Goal: Obtain resource: Obtain resource

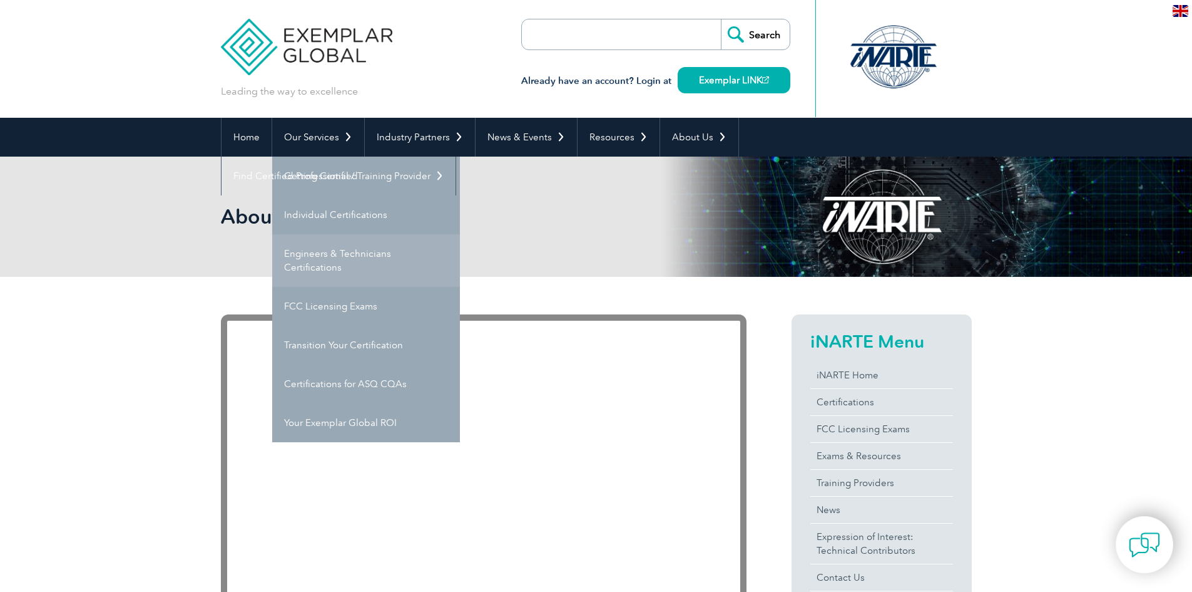
click at [305, 257] on link "Engineers & Technicians Certifications" at bounding box center [366, 260] width 188 height 53
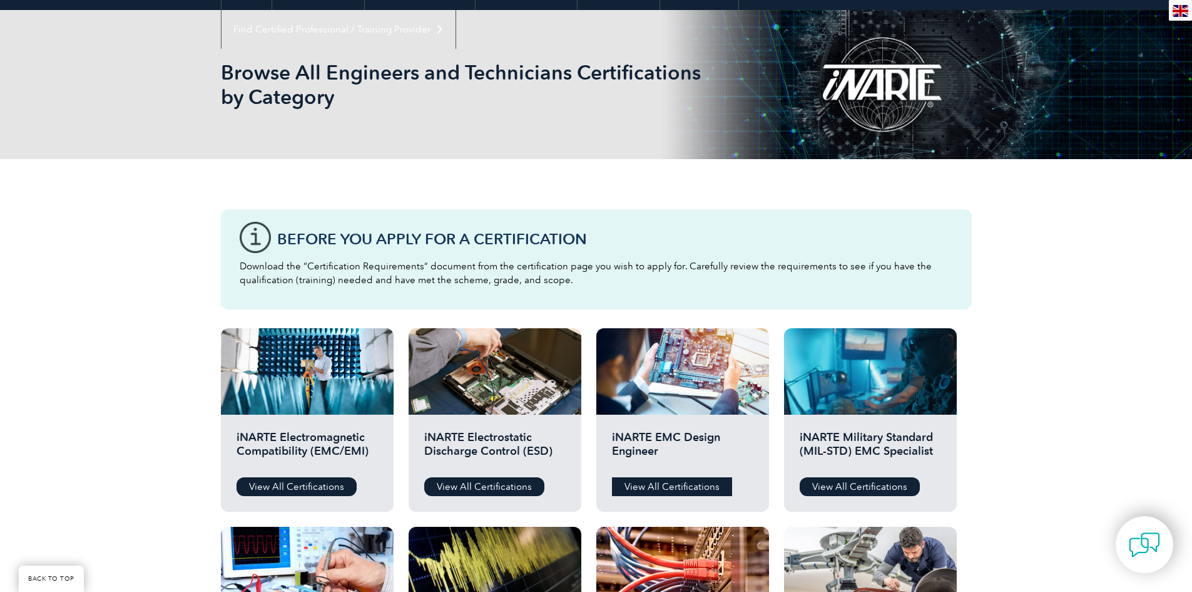
scroll to position [125, 0]
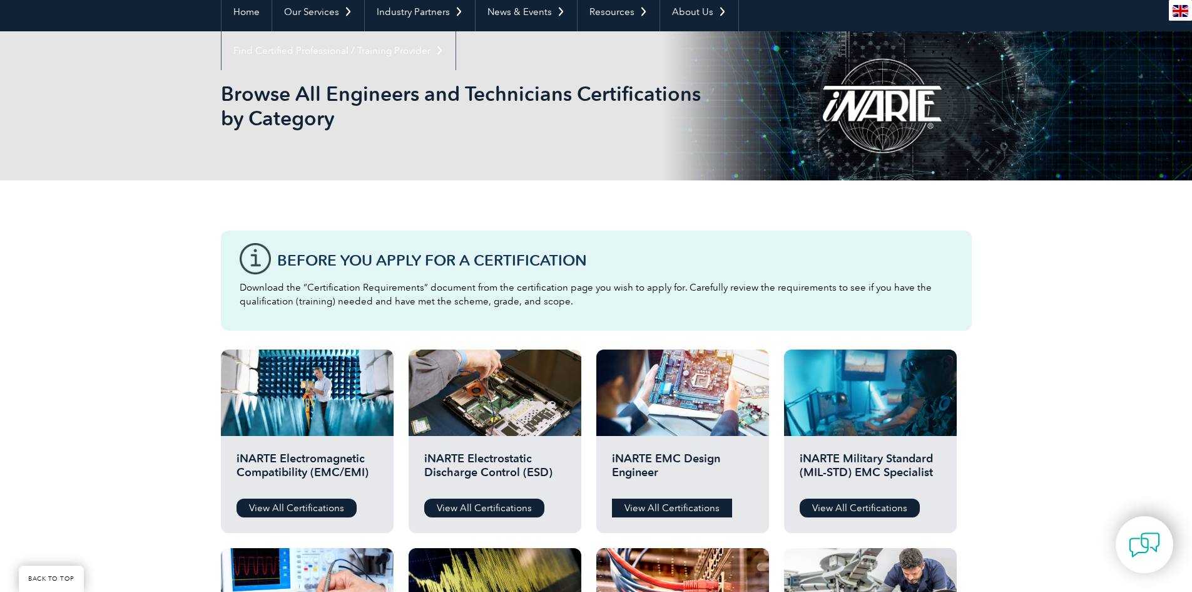
click at [649, 505] on link "View All Certifications" at bounding box center [672, 507] width 120 height 19
click at [317, 502] on link "View All Certifications" at bounding box center [297, 507] width 120 height 19
click at [687, 509] on link "View All Certifications" at bounding box center [672, 507] width 120 height 19
click at [297, 505] on link "View All Certifications" at bounding box center [297, 507] width 120 height 19
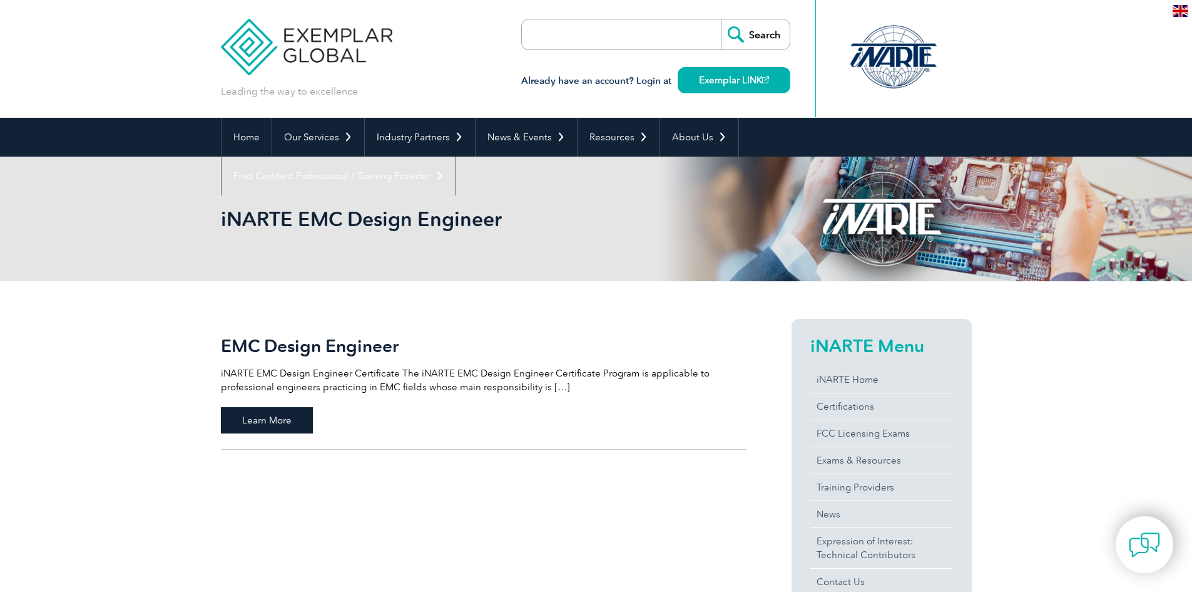
click at [283, 422] on span "Learn More" at bounding box center [267, 420] width 92 height 26
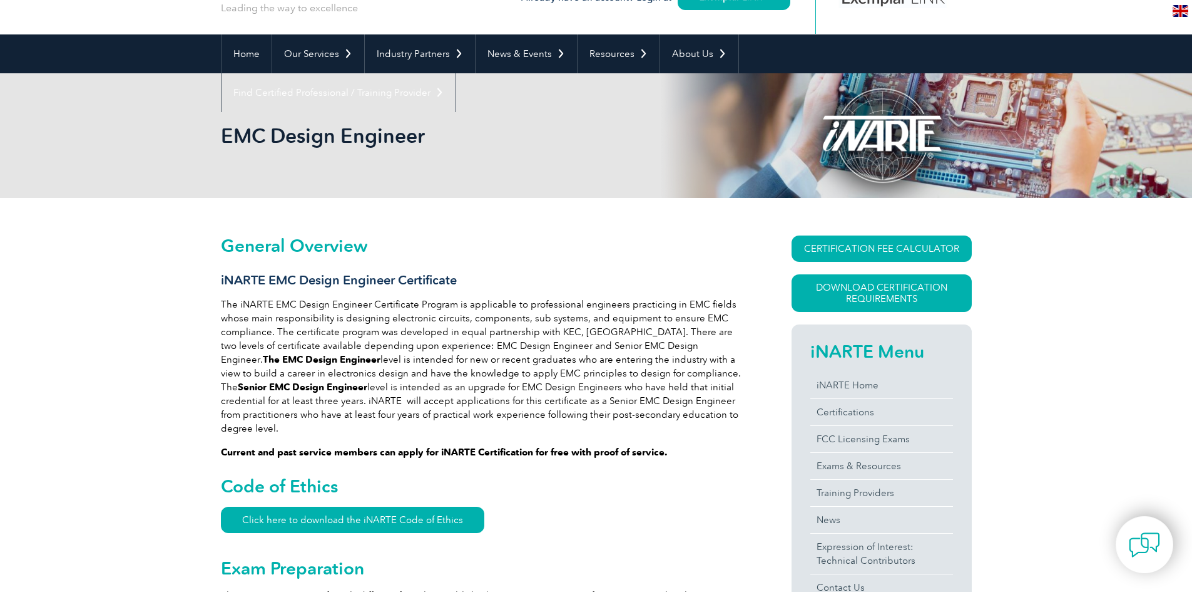
scroll to position [63, 0]
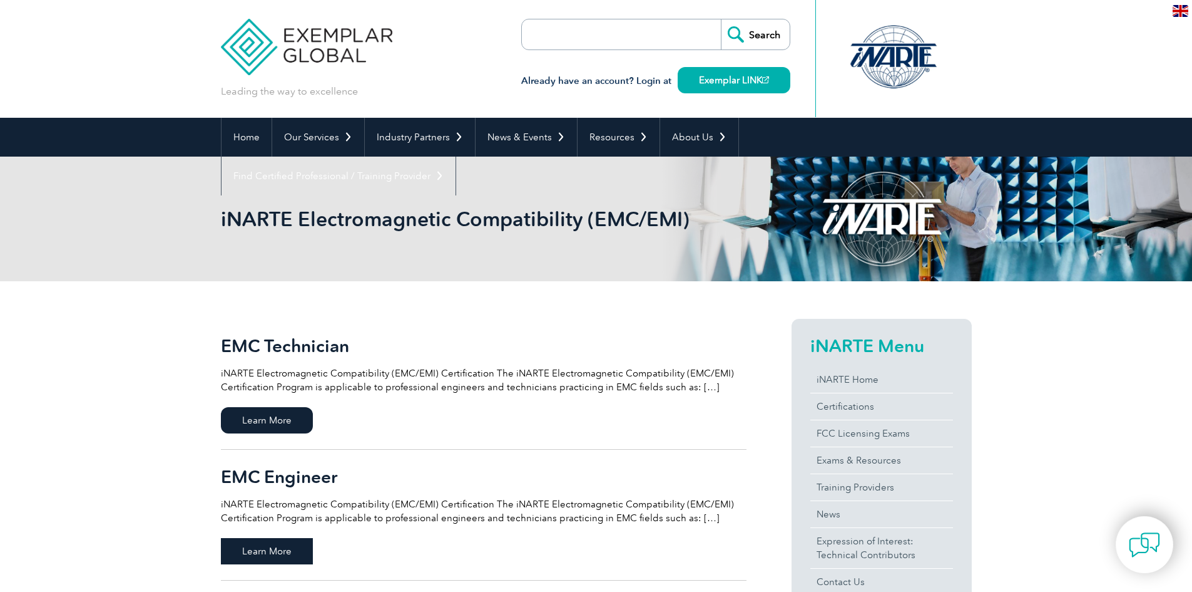
click at [271, 547] on span "Learn More" at bounding box center [267, 551] width 92 height 26
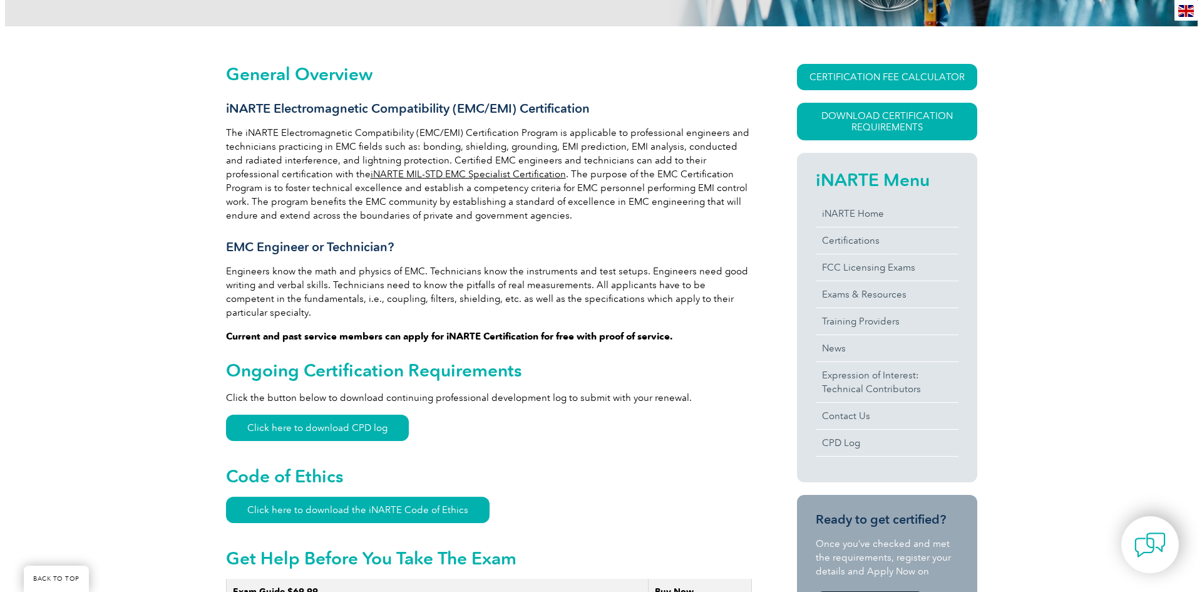
scroll to position [250, 0]
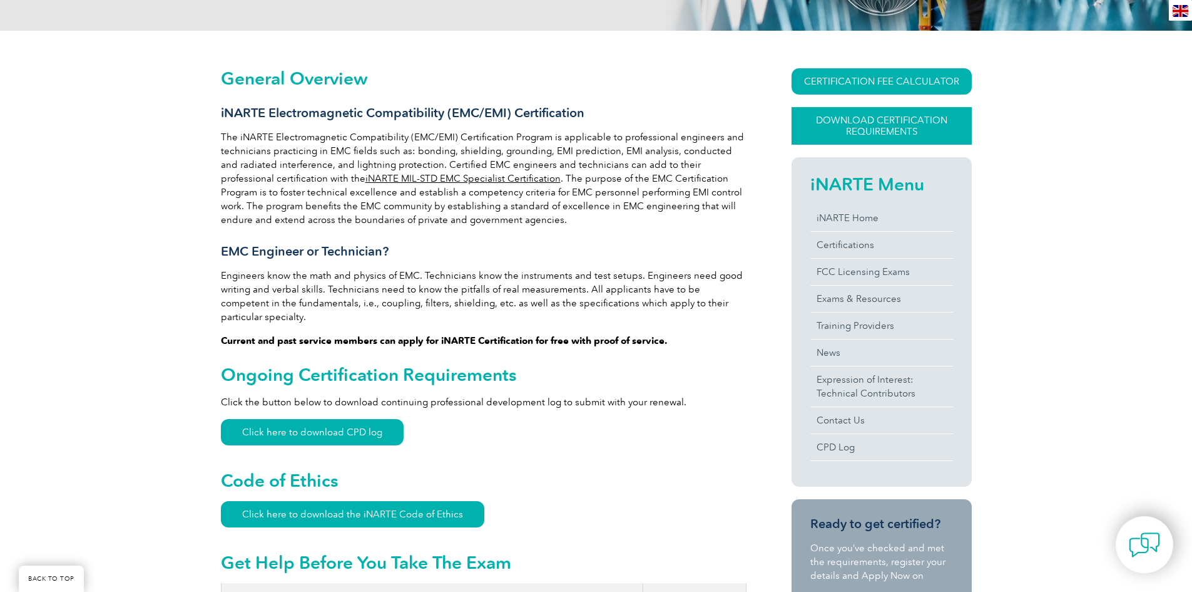
click at [887, 124] on link "Download Certification Requirements" at bounding box center [882, 126] width 180 height 38
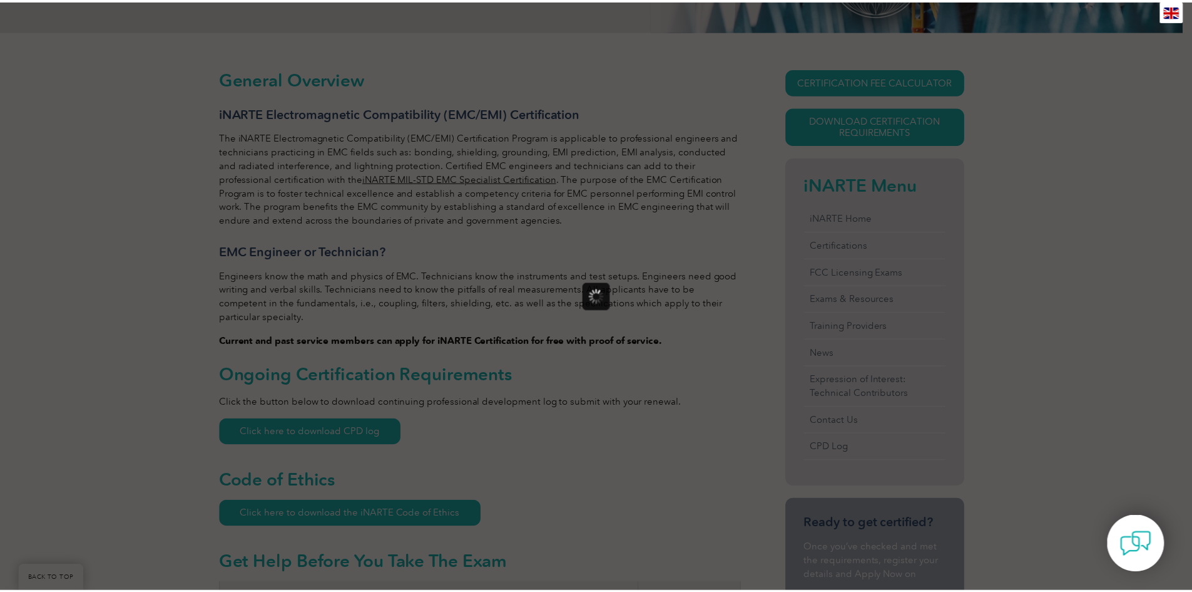
scroll to position [0, 0]
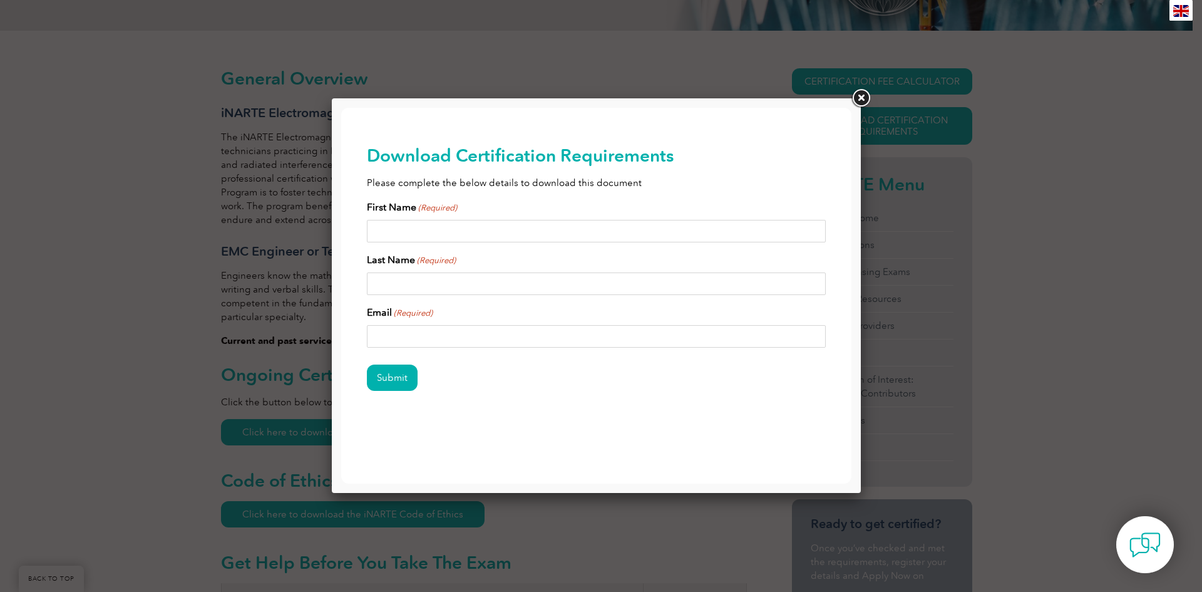
click at [488, 229] on input "First Name (Required)" at bounding box center [596, 231] width 459 height 23
click at [862, 94] on link at bounding box center [860, 98] width 23 height 23
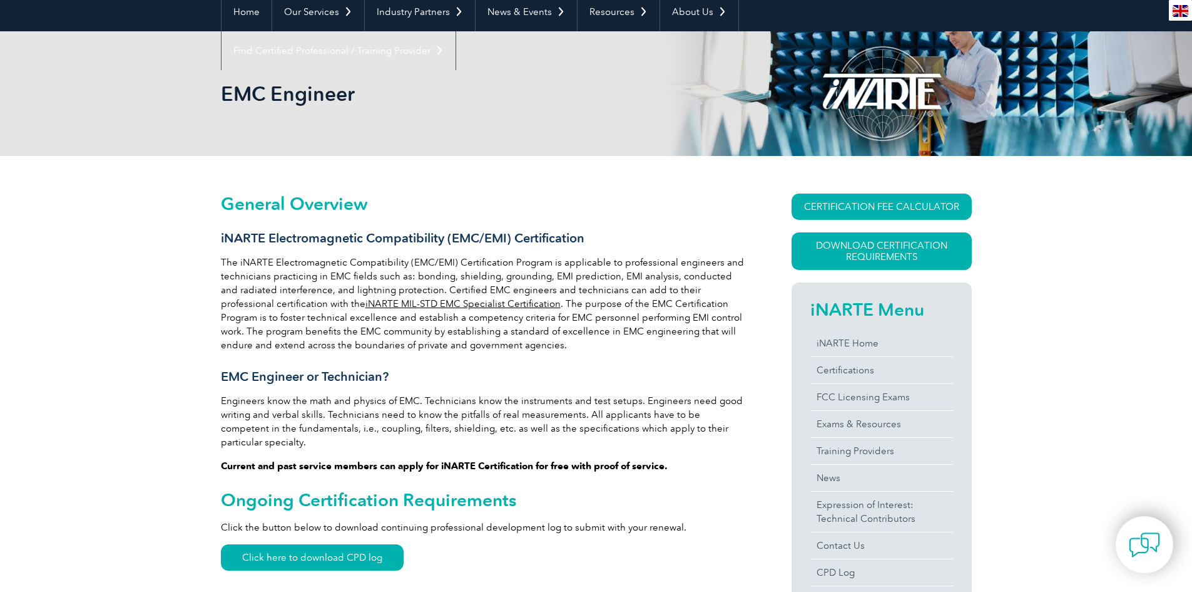
scroll to position [63, 0]
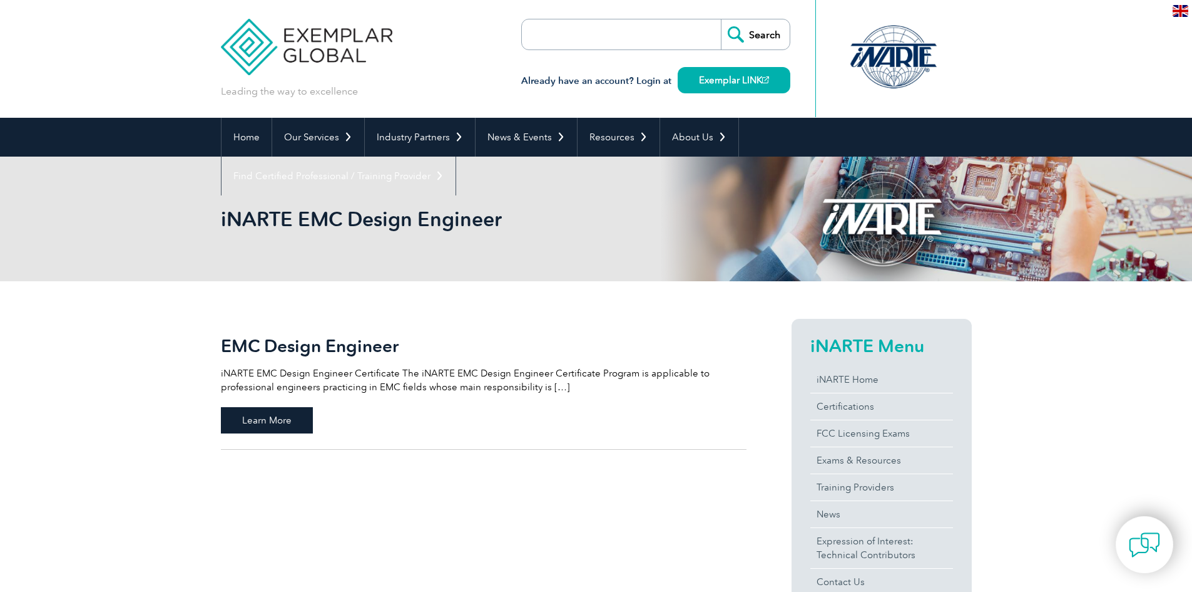
click at [276, 416] on span "Learn More" at bounding box center [267, 420] width 92 height 26
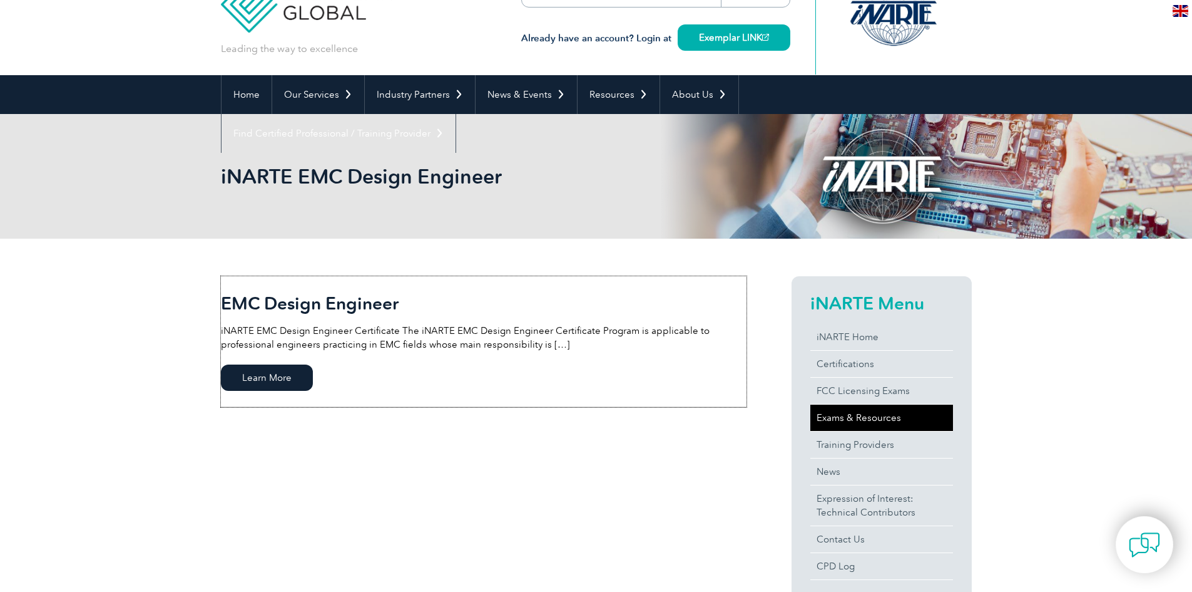
scroll to position [63, 0]
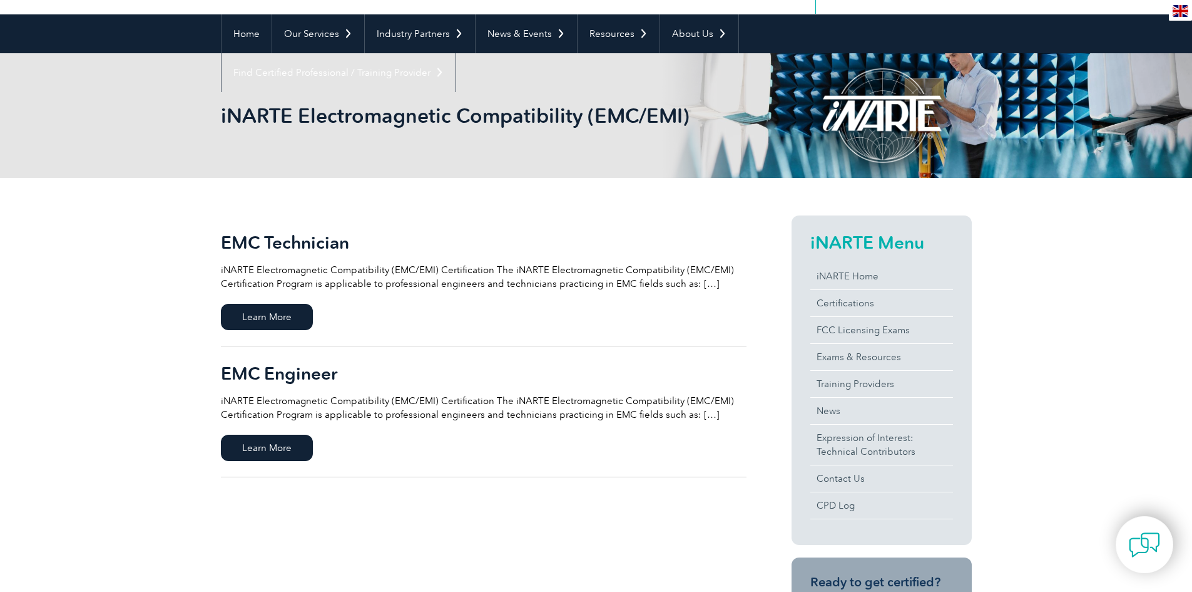
scroll to position [125, 0]
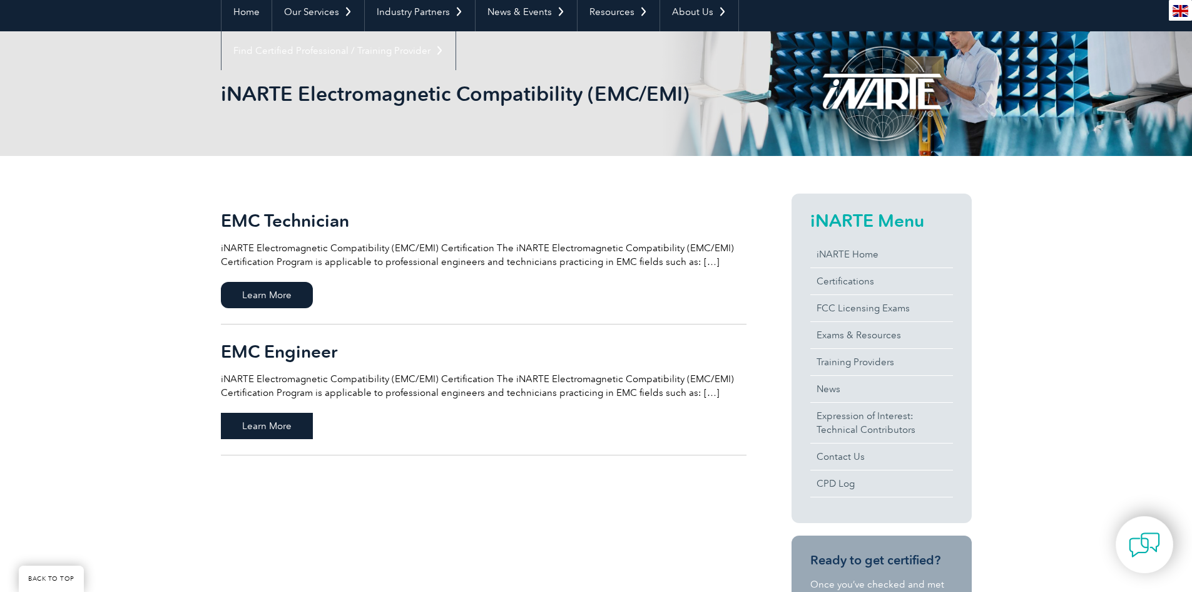
click at [264, 431] on span "Learn More" at bounding box center [267, 426] width 92 height 26
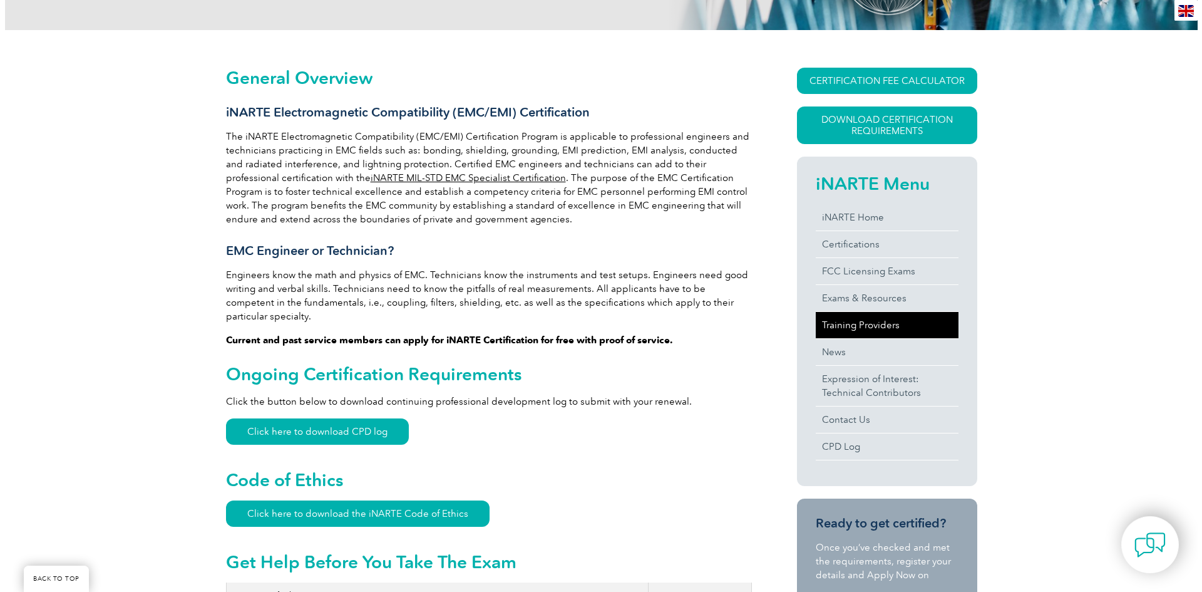
scroll to position [250, 0]
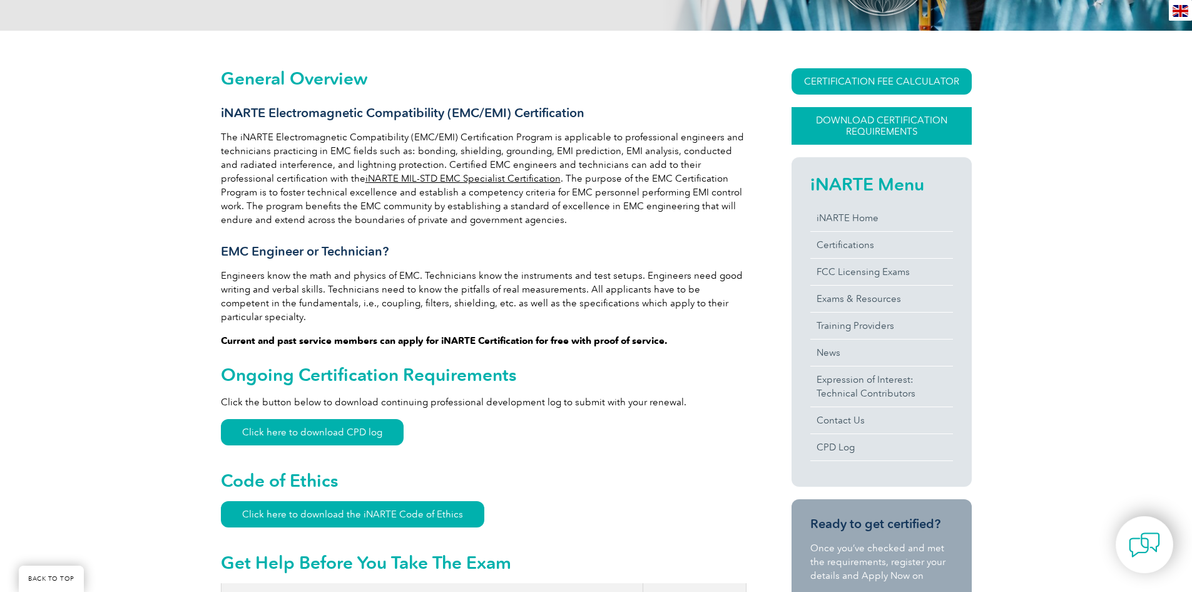
click at [903, 126] on link "Download Certification Requirements" at bounding box center [882, 126] width 180 height 38
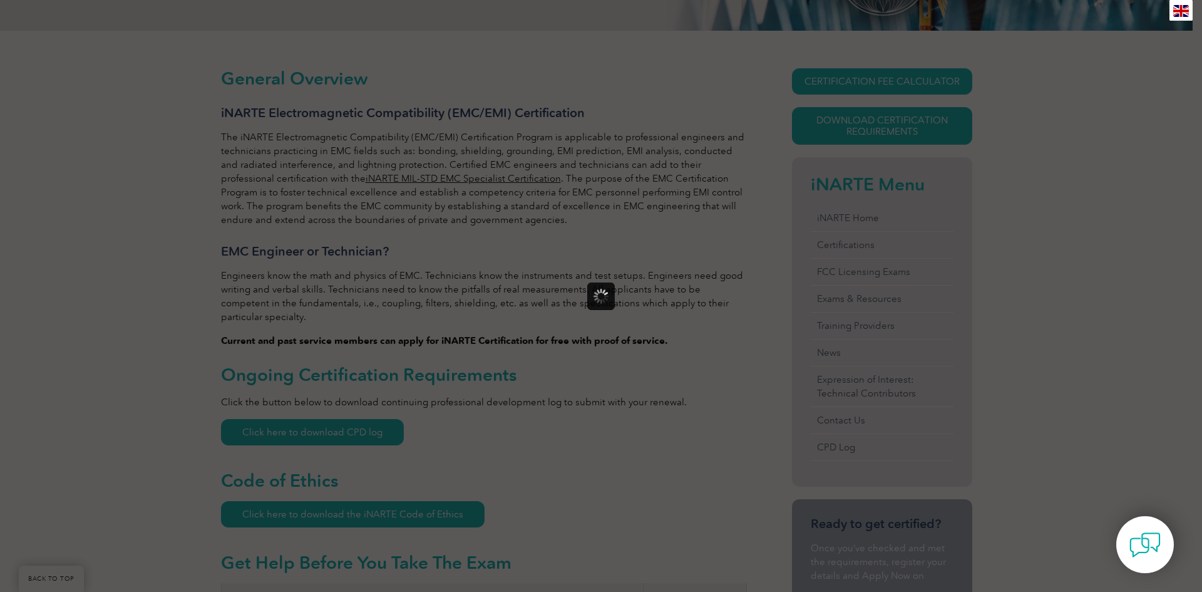
scroll to position [0, 0]
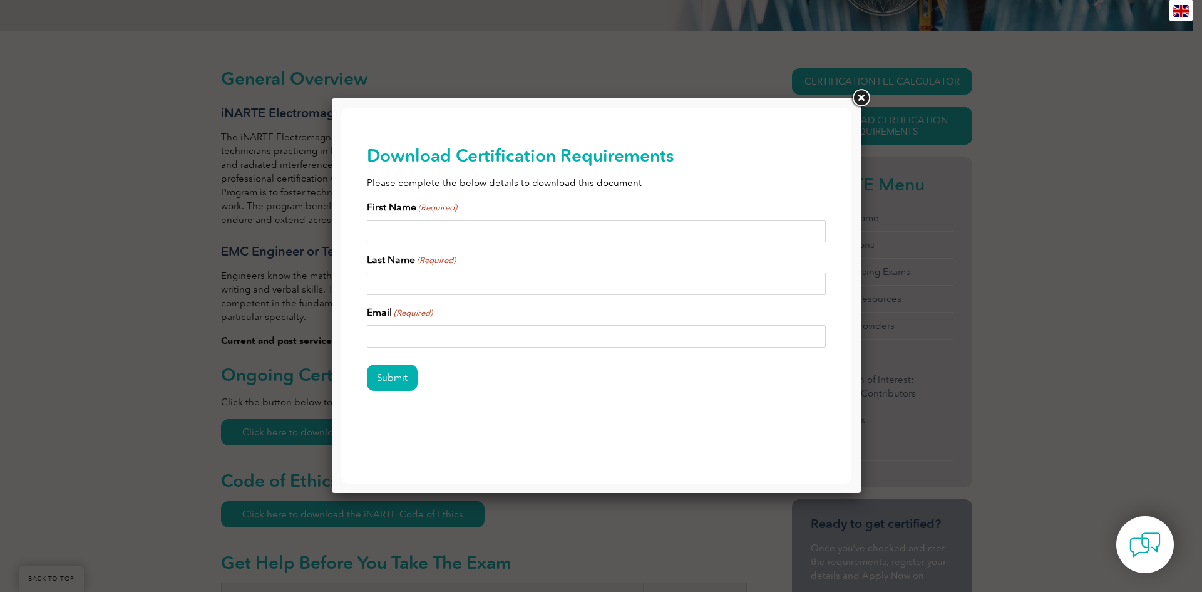
click at [567, 235] on input "First Name (Required)" at bounding box center [596, 231] width 459 height 23
type input "[PERSON_NAME]"
click at [531, 280] on input "Last Name (Required)" at bounding box center [596, 283] width 459 height 23
type input "[PERSON_NAME]"
click at [516, 338] on input "Email (Required)" at bounding box center [596, 336] width 459 height 23
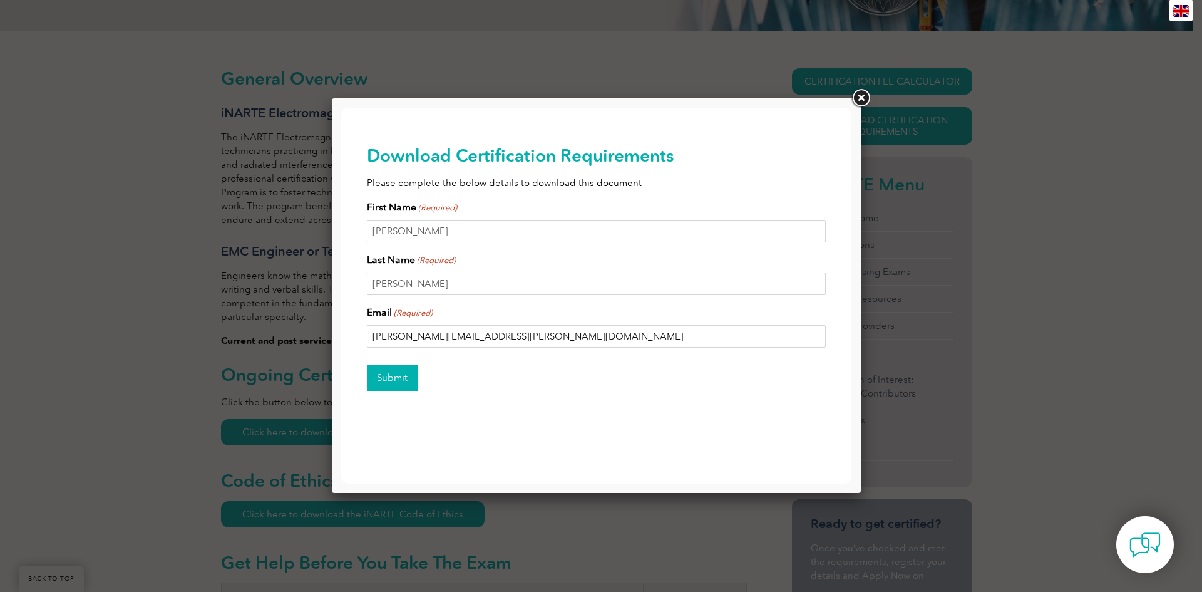
type input "[PERSON_NAME][EMAIL_ADDRESS][PERSON_NAME][DOMAIN_NAME]"
click at [402, 372] on input "Submit" at bounding box center [392, 377] width 51 height 26
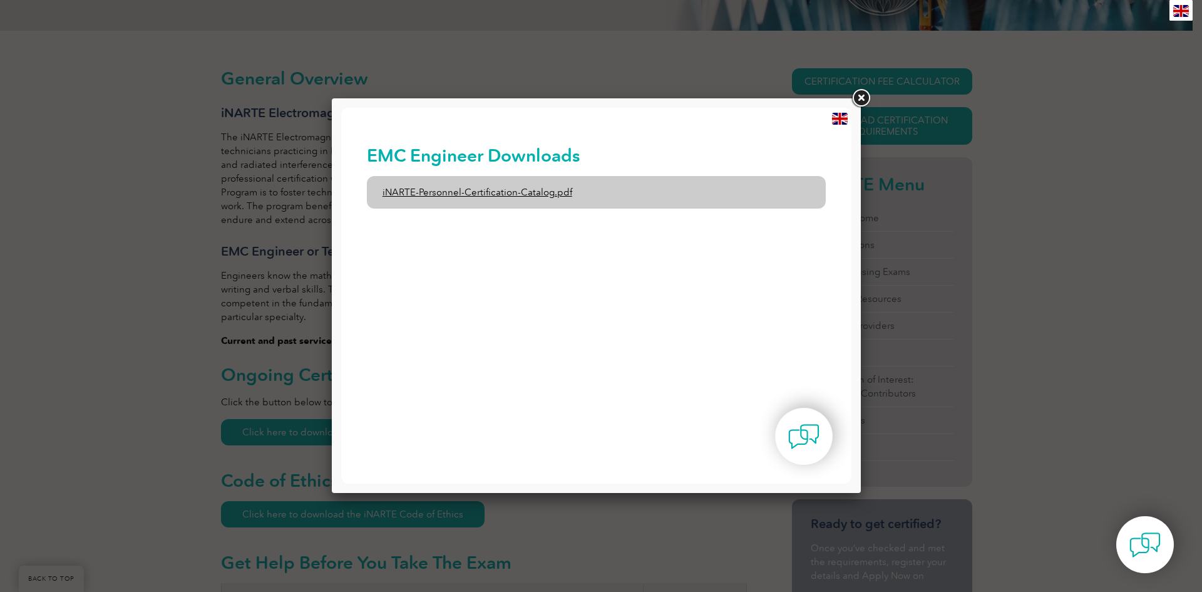
click at [561, 193] on link "iNARTE-Personnel-Certification-Catalog.pdf" at bounding box center [596, 192] width 459 height 33
